Goal: Communication & Community: Answer question/provide support

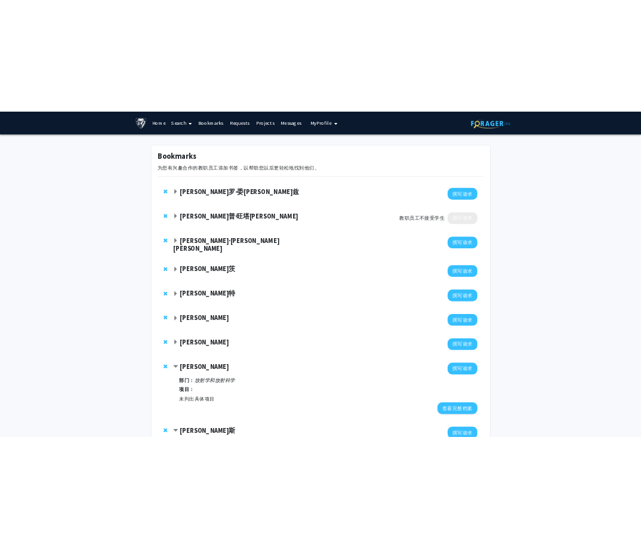
scroll to position [150, 0]
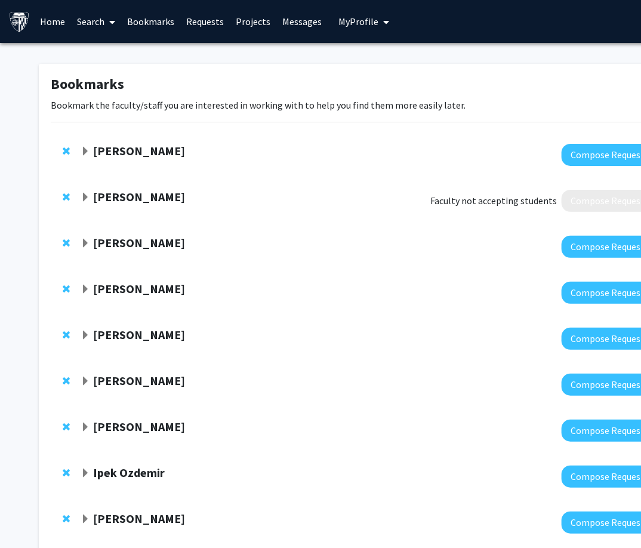
click at [308, 24] on link "Messages" at bounding box center [302, 22] width 51 height 42
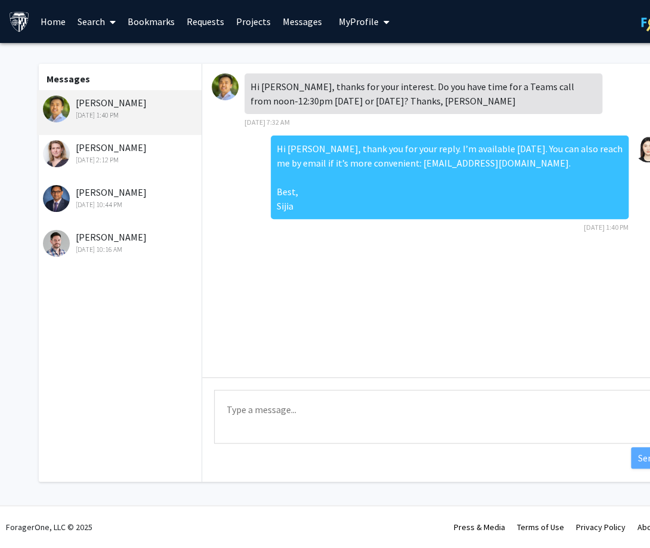
drag, startPoint x: 485, startPoint y: 269, endPoint x: 224, endPoint y: 80, distance: 322.2
click at [224, 80] on div "Hi [PERSON_NAME], thanks for your interest. Do you have time for a Teams call f…" at bounding box center [439, 220] width 475 height 313
click at [468, 300] on div "Hi [PERSON_NAME], thanks for your interest. Do you have time for a Teams call f…" at bounding box center [439, 220] width 475 height 313
drag, startPoint x: 494, startPoint y: 264, endPoint x: 251, endPoint y: 85, distance: 301.7
click at [251, 85] on div "Hi [PERSON_NAME], thanks for your interest. Do you have time for a Teams call f…" at bounding box center [439, 220] width 475 height 313
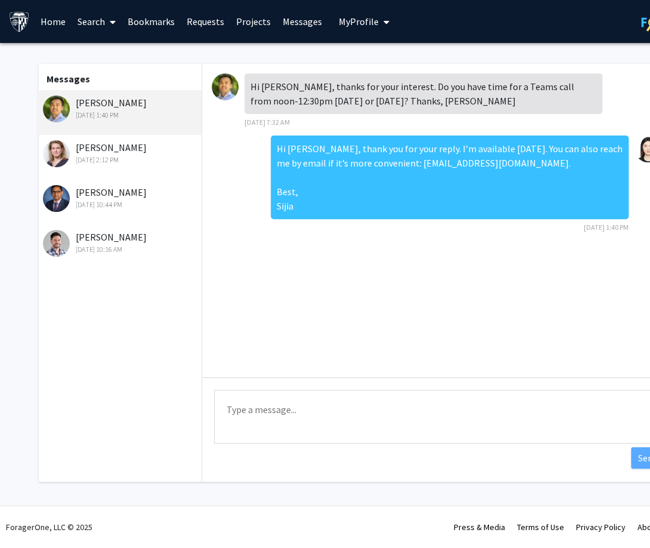
copy div "Hi [PERSON_NAME], thanks for your interest. Do you have time for a Teams call f…"
click at [329, 421] on textarea "Type a message" at bounding box center [439, 417] width 451 height 54
paste textarea "Dear [PERSON_NAME], I just wanted to follow up regarding our Teams call. I had …"
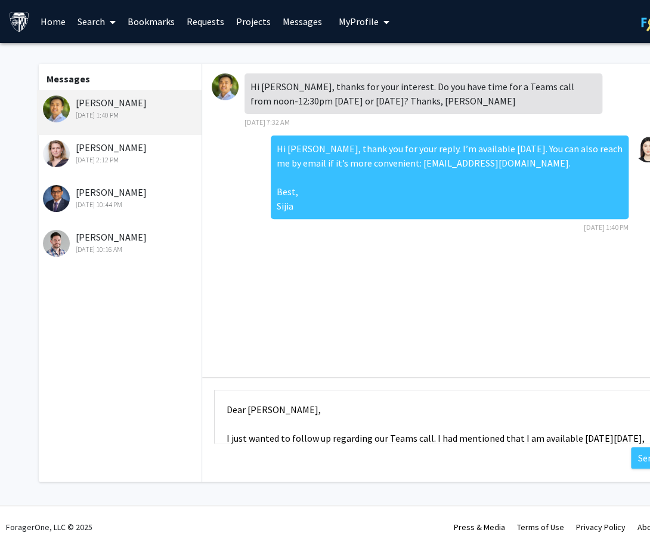
click at [245, 420] on textarea "Dear [PERSON_NAME], I just wanted to follow up regarding our Teams call. I had …" at bounding box center [439, 417] width 451 height 54
drag, startPoint x: 227, startPoint y: 412, endPoint x: 205, endPoint y: 411, distance: 22.1
click at [205, 411] on div "Type a message Dear [PERSON_NAME], I just wanted to follow up regarding our Tea…" at bounding box center [439, 418] width 475 height 82
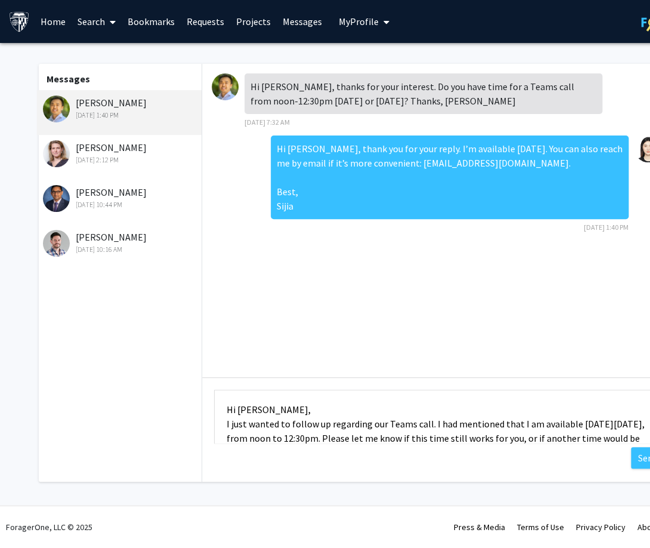
click at [226, 424] on textarea "Hi [PERSON_NAME], I just wanted to follow up regarding our Teams call. I had me…" at bounding box center [439, 417] width 451 height 54
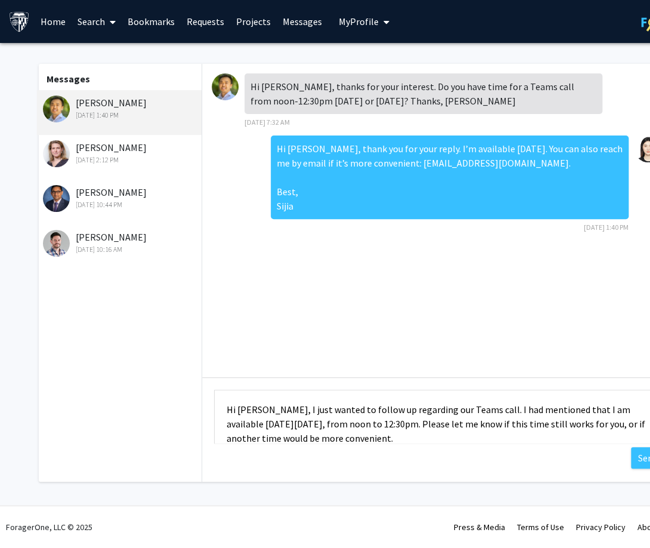
click at [310, 428] on textarea "Hi [PERSON_NAME], I just wanted to follow up regarding our Teams call. I had me…" at bounding box center [439, 417] width 451 height 54
click at [262, 425] on textarea "Hi [PERSON_NAME], I just wanted to follow up regarding our Teams call. I had me…" at bounding box center [439, 417] width 451 height 54
drag, startPoint x: 410, startPoint y: 424, endPoint x: 435, endPoint y: 405, distance: 31.2
click at [435, 405] on textarea "Hi [PERSON_NAME], I just wanted to follow up regarding our Teams call. I had me…" at bounding box center [439, 417] width 451 height 54
click at [453, 432] on textarea "Hi [PERSON_NAME], I just wanted to follow up regarding our Teams call. I had me…" at bounding box center [439, 417] width 451 height 54
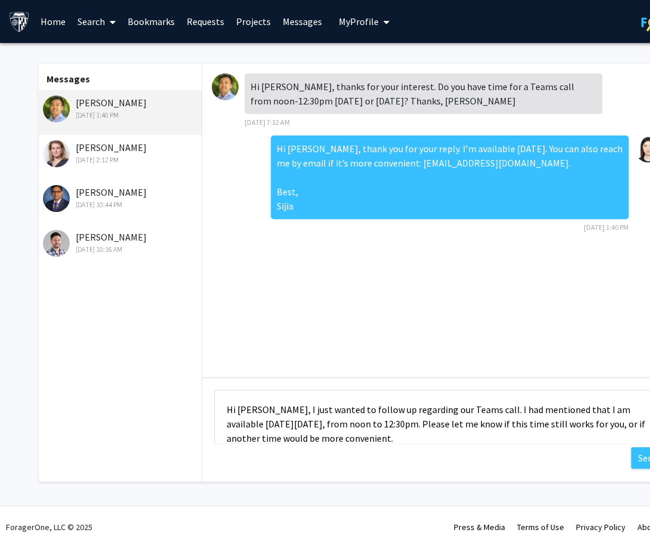
drag, startPoint x: 482, startPoint y: 408, endPoint x: 411, endPoint y: 422, distance: 71.9
click at [411, 422] on textarea "Hi [PERSON_NAME], I just wanted to follow up regarding our Teams call. I had me…" at bounding box center [439, 417] width 451 height 54
click at [368, 425] on textarea "Hi [PERSON_NAME], I just wanted to follow up regarding our Teams call. I am ava…" at bounding box center [439, 417] width 451 height 54
click at [368, 424] on textarea "Hi [PERSON_NAME], I just wanted to follow up regarding our Teams call. I am ava…" at bounding box center [439, 417] width 451 height 54
click at [406, 431] on textarea "Hi [PERSON_NAME], I just wanted to follow up regarding our Teams call. I am ava…" at bounding box center [439, 417] width 451 height 54
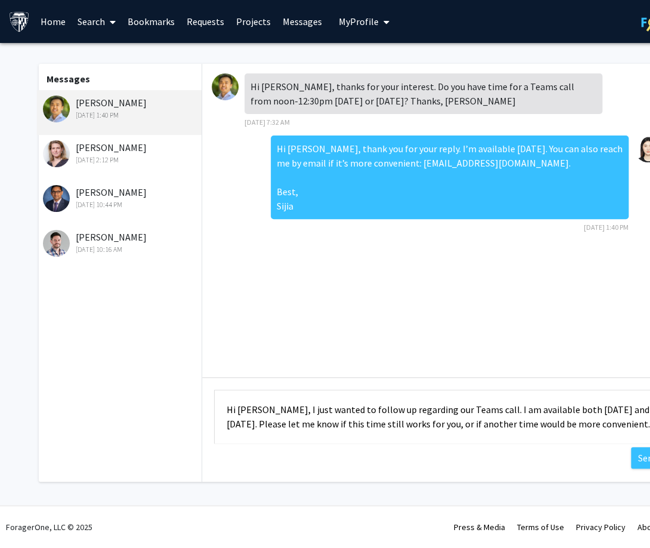
click at [375, 425] on textarea "Hi [PERSON_NAME], I just wanted to follow up regarding our Teams call. I am ava…" at bounding box center [439, 417] width 451 height 54
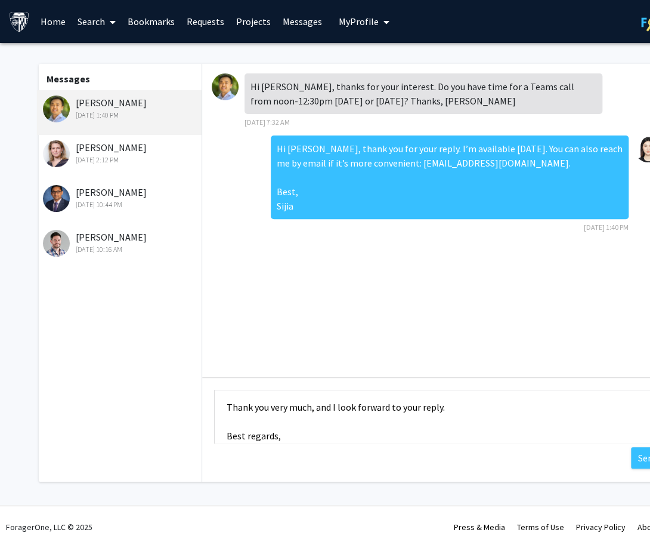
click at [296, 420] on textarea "Hi [PERSON_NAME], I just wanted to follow up regarding our Teams call. I am ava…" at bounding box center [439, 417] width 451 height 54
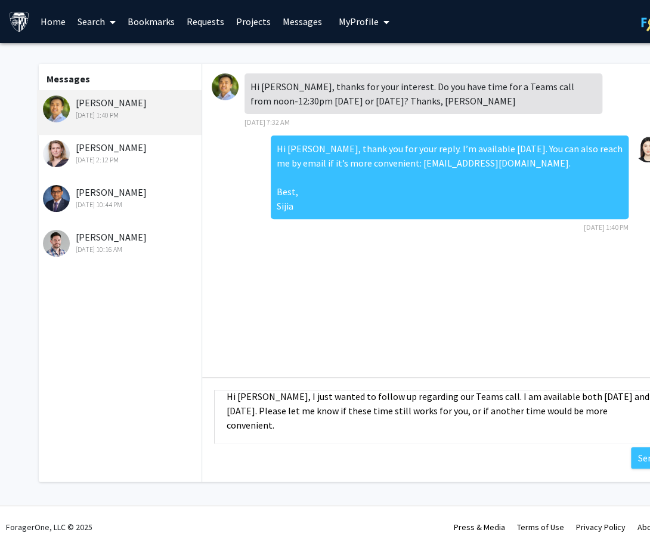
scroll to position [0, 0]
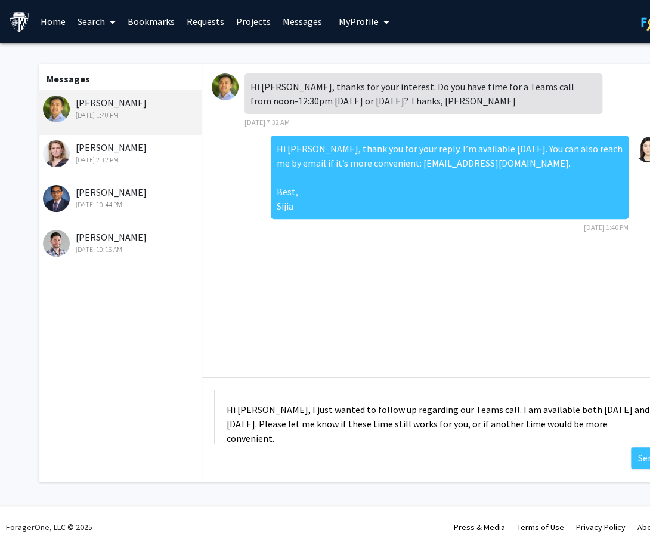
click at [517, 414] on textarea "Hi [PERSON_NAME], I just wanted to follow up regarding our Teams call. I am ava…" at bounding box center [439, 417] width 451 height 54
click at [271, 437] on textarea "Hi [PERSON_NAME], I just wanted to follow up regarding our Teams call. I am ava…" at bounding box center [439, 417] width 451 height 54
click at [508, 426] on textarea "Hi [PERSON_NAME], I just wanted to follow up regarding our Teams call. I am ava…" at bounding box center [439, 417] width 451 height 54
click at [513, 414] on textarea "Hi [PERSON_NAME], I just wanted to follow up regarding our Teams call. I am ava…" at bounding box center [439, 417] width 451 height 54
click at [272, 425] on textarea "Hi [PERSON_NAME], I just wanted to follow up regarding our Teams call. I am ava…" at bounding box center [439, 417] width 451 height 54
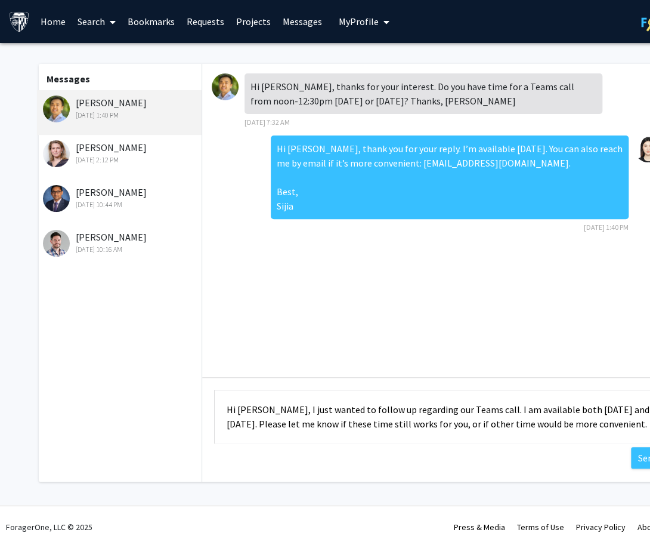
drag, startPoint x: 272, startPoint y: 426, endPoint x: 460, endPoint y: 409, distance: 189.3
click at [460, 409] on textarea "Hi [PERSON_NAME], I just wanted to follow up regarding our Teams call. I am ava…" at bounding box center [439, 417] width 451 height 54
click at [465, 418] on textarea "Hi [PERSON_NAME], I just wanted to follow up regarding our Teams call. I am ava…" at bounding box center [439, 417] width 451 height 54
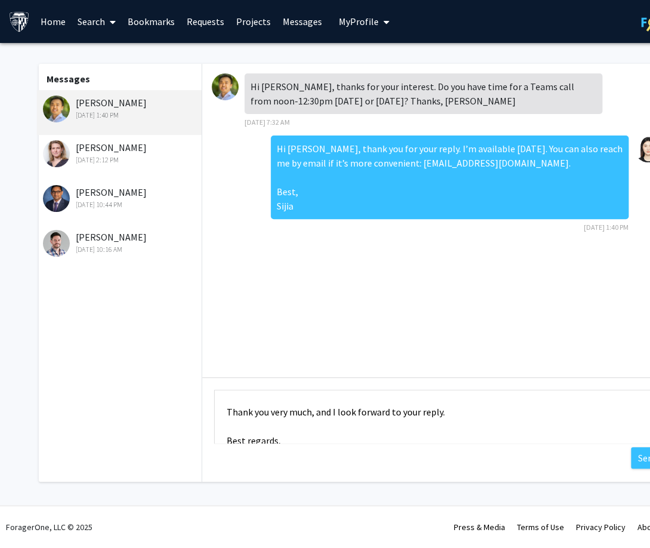
scroll to position [86, 0]
drag, startPoint x: 476, startPoint y: 410, endPoint x: 491, endPoint y: 454, distance: 46.0
click at [491, 454] on div "Type a message Hi [PERSON_NAME], I just wanted to follow up regarding our Teams…" at bounding box center [439, 418] width 475 height 82
paste textarea "I just wanted to follow up regarding our Teams call. I mentioned that I am avai…"
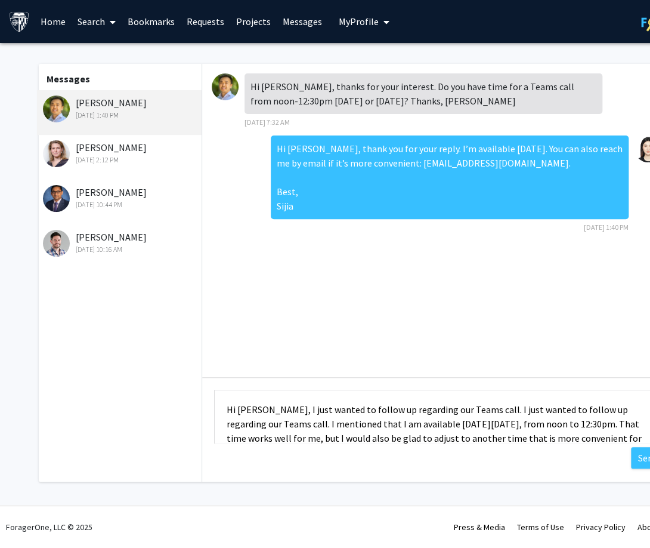
click at [473, 411] on textarea "Hi [PERSON_NAME], I just wanted to follow up regarding our Teams call. I just w…" at bounding box center [439, 417] width 451 height 54
drag, startPoint x: 452, startPoint y: 408, endPoint x: 245, endPoint y: 427, distance: 208.0
click at [244, 427] on textarea "Hi [PERSON_NAME], I just wanted to follow up regarding our call. I just wanted …" at bounding box center [439, 417] width 451 height 54
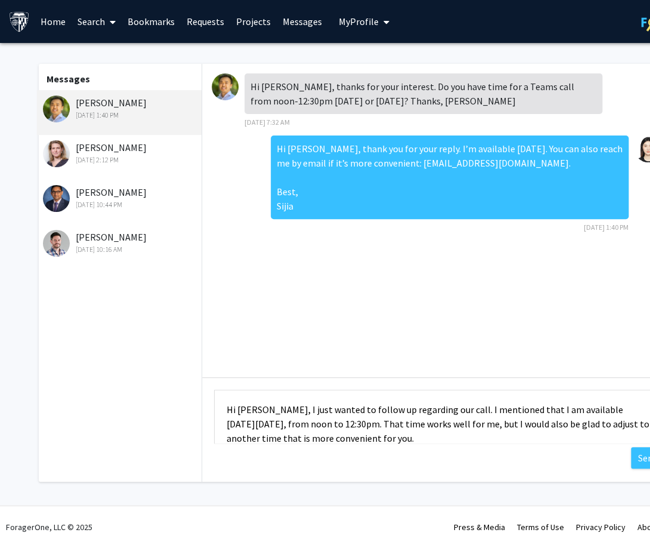
drag, startPoint x: 370, startPoint y: 425, endPoint x: 221, endPoint y: 428, distance: 148.6
click at [221, 428] on textarea "Hi [PERSON_NAME], I just wanted to follow up regarding our call. I mentioned th…" at bounding box center [439, 417] width 451 height 54
drag, startPoint x: 335, startPoint y: 429, endPoint x: 624, endPoint y: 412, distance: 289.3
click at [624, 412] on textarea "Hi [PERSON_NAME], I just wanted to follow up regarding our call. I mentioned th…" at bounding box center [439, 417] width 451 height 54
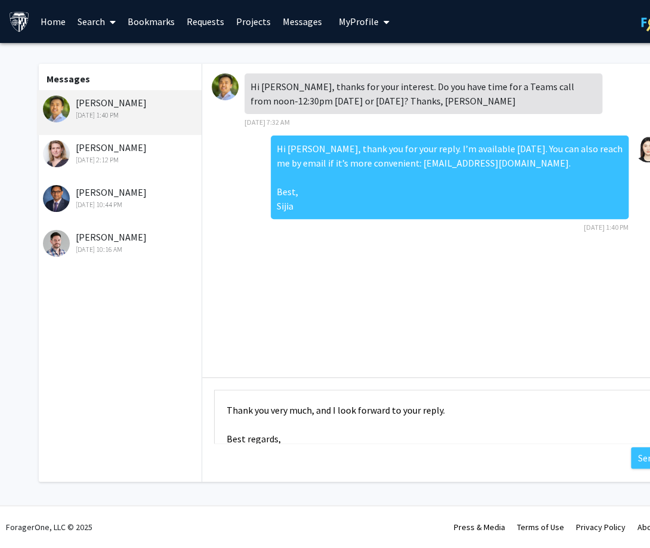
scroll to position [72, 0]
drag, startPoint x: 275, startPoint y: 411, endPoint x: 242, endPoint y: 410, distance: 32.2
click at [242, 410] on textarea "Hi [PERSON_NAME], I just wanted to follow up regarding our call. I mentioned th…" at bounding box center [439, 417] width 451 height 54
click at [227, 410] on textarea "Hi [PERSON_NAME], I just wanted to follow up regarding our call. I mentioned th…" at bounding box center [439, 417] width 451 height 54
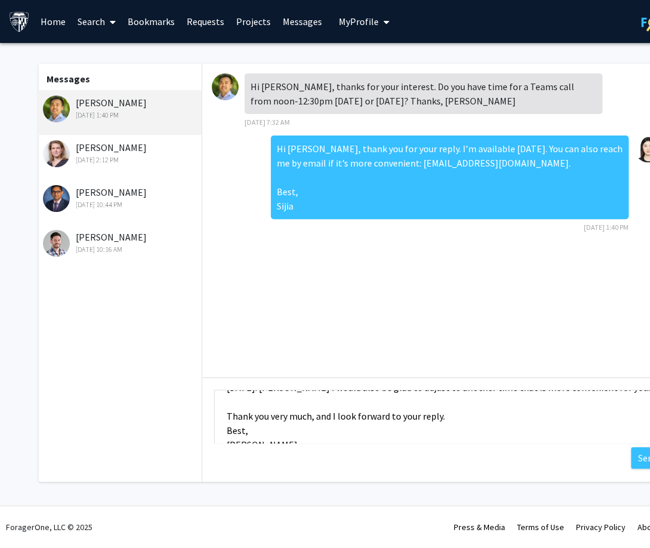
scroll to position [57, 0]
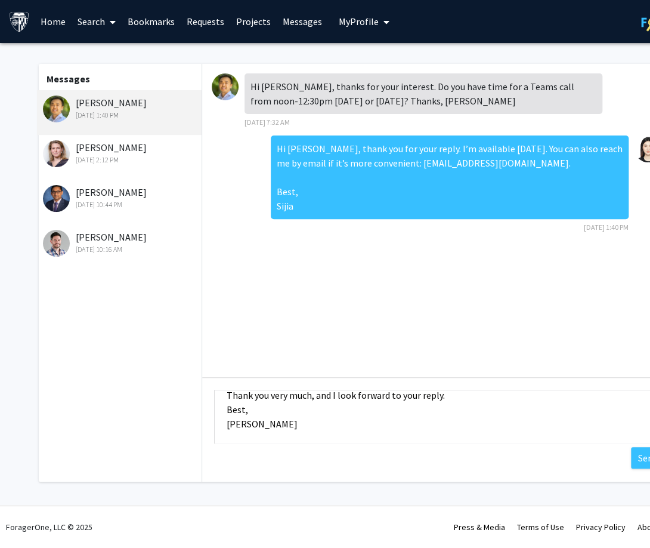
click at [227, 396] on textarea "Hi [PERSON_NAME], I just wanted to follow up regarding our call. I mentioned th…" at bounding box center [439, 417] width 451 height 54
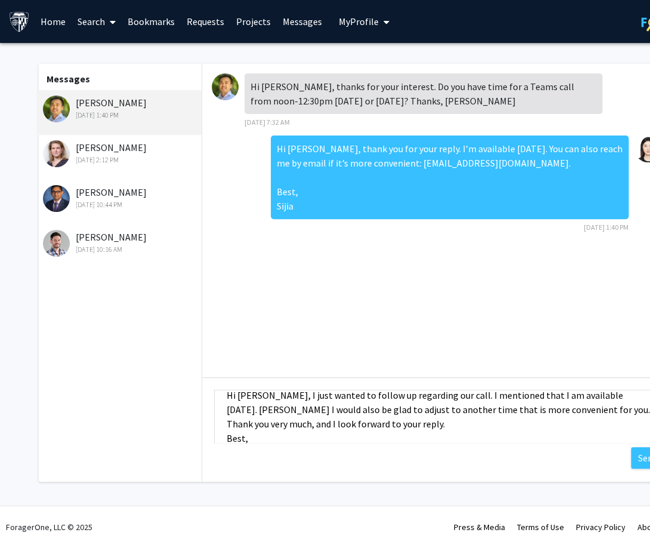
scroll to position [0, 0]
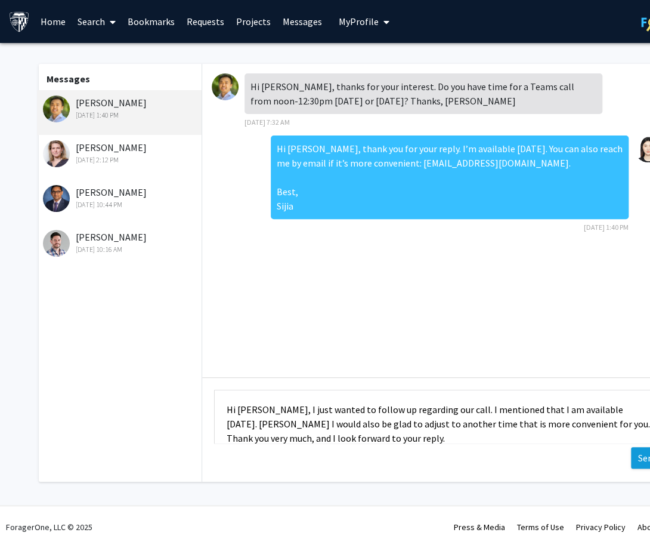
type textarea "Hi [PERSON_NAME], I just wanted to follow up regarding our call. I mentioned th…"
click at [639, 455] on button "Send" at bounding box center [648, 457] width 34 height 21
